Goal: Navigation & Orientation: Find specific page/section

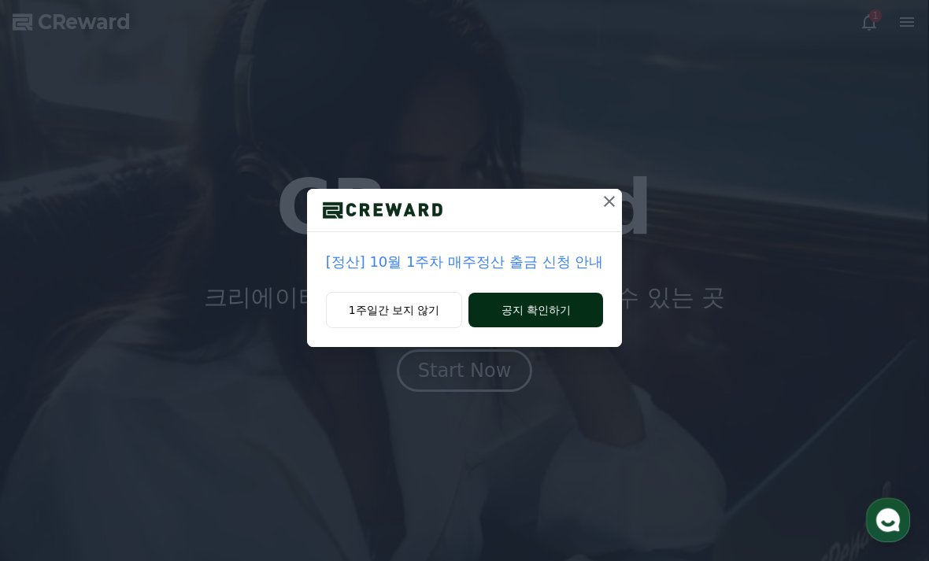
click at [538, 314] on button "공지 확인하기" at bounding box center [536, 310] width 135 height 35
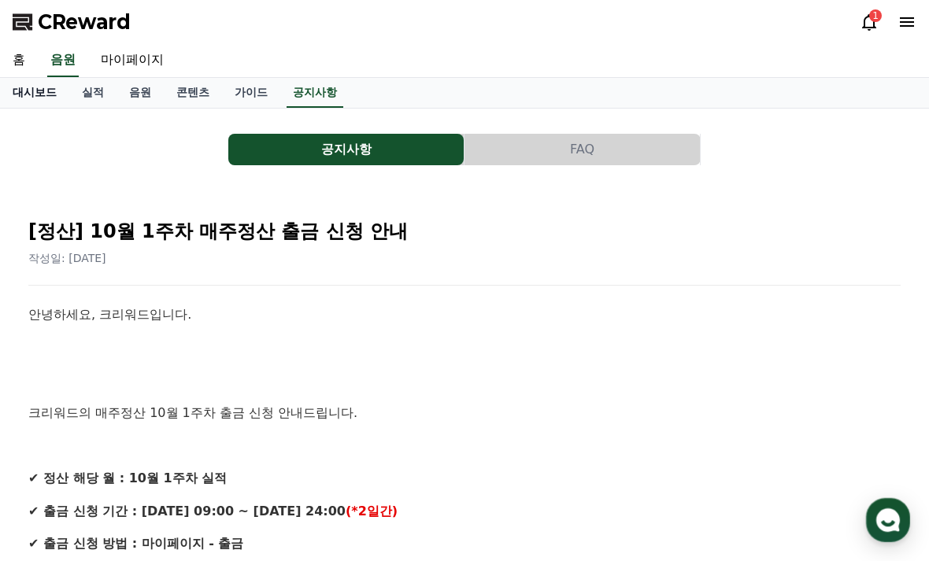
click at [20, 97] on link "대시보드" at bounding box center [34, 93] width 69 height 30
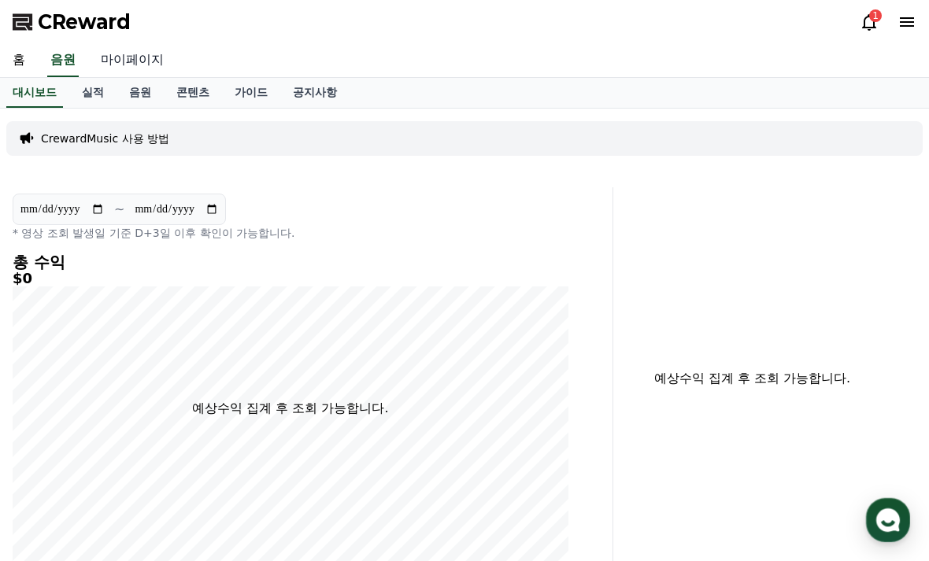
click at [120, 69] on link "마이페이지" at bounding box center [132, 60] width 88 height 33
select select "**********"
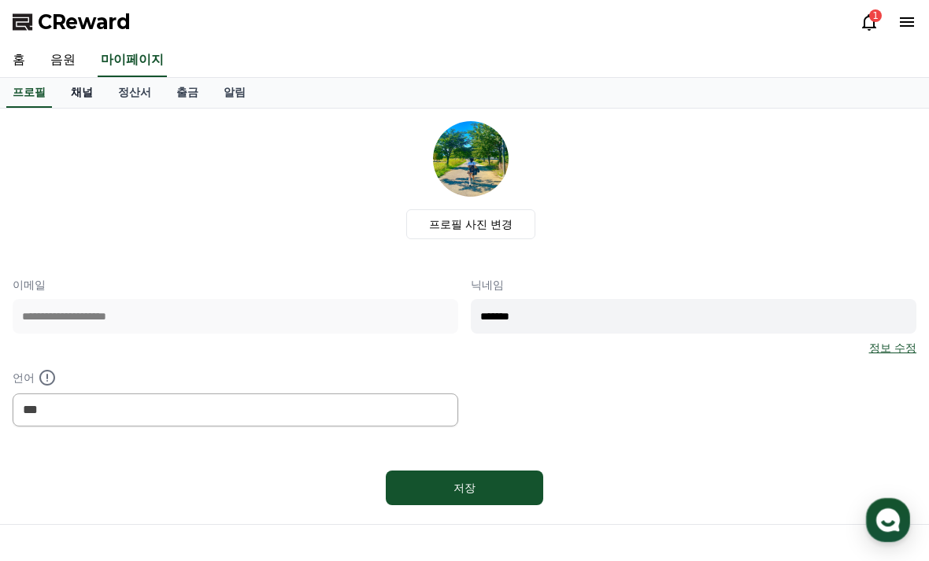
click at [80, 95] on link "채널" at bounding box center [81, 93] width 47 height 30
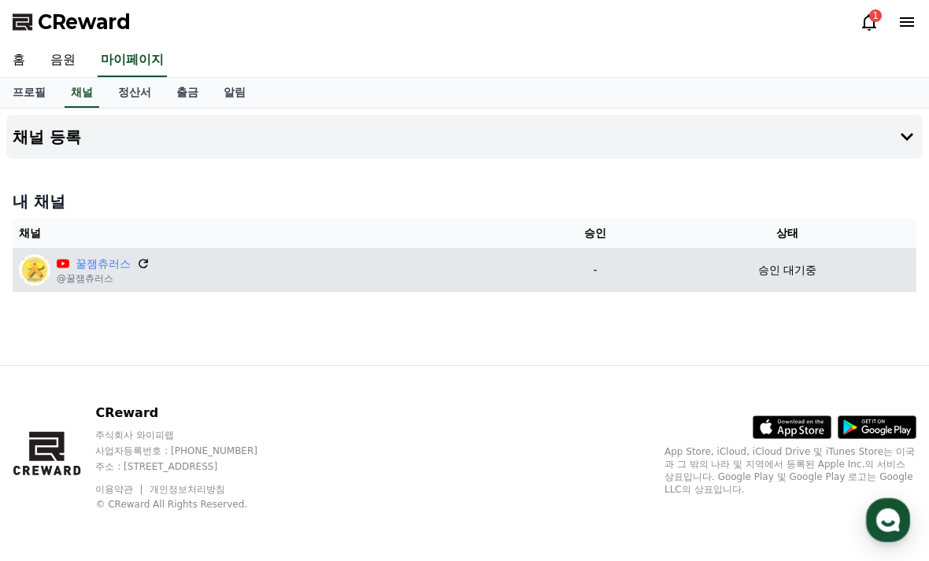
click at [136, 269] on icon at bounding box center [143, 264] width 14 height 14
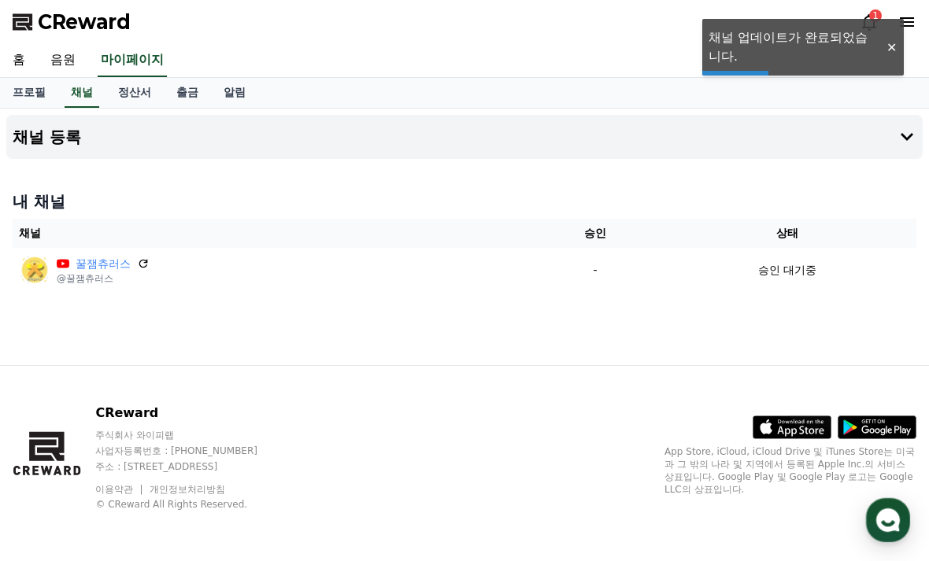
click at [871, 23] on icon at bounding box center [869, 22] width 19 height 19
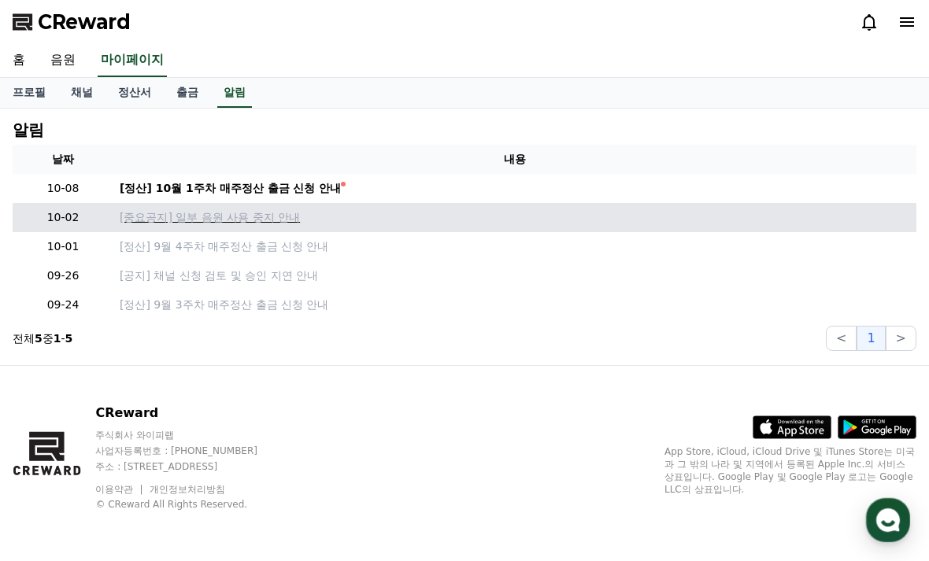
click at [195, 221] on p "[중요공지] 일부 음원 사용 중지 안내" at bounding box center [515, 217] width 791 height 17
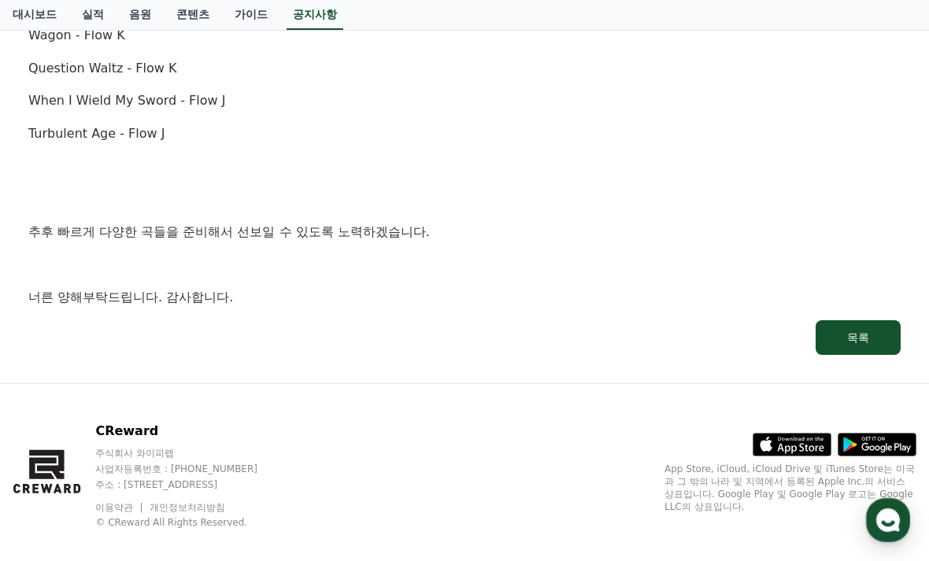
scroll to position [1179, 0]
